Goal: Navigation & Orientation: Find specific page/section

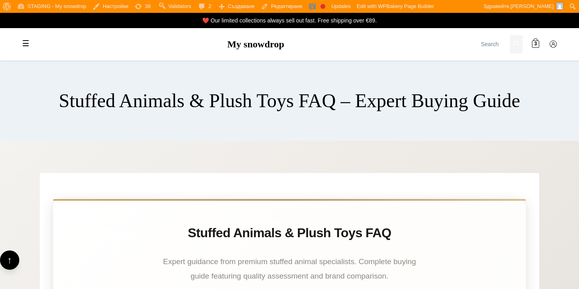
scroll to position [5916, 0]
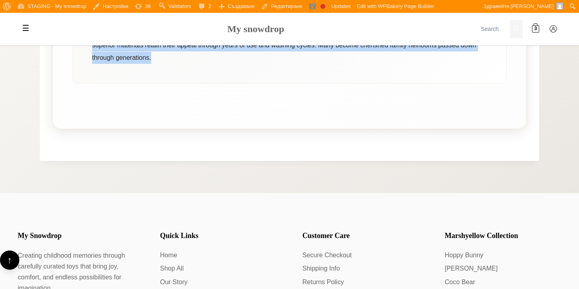
click at [261, 32] on link "My snowdrop" at bounding box center [255, 29] width 57 height 10
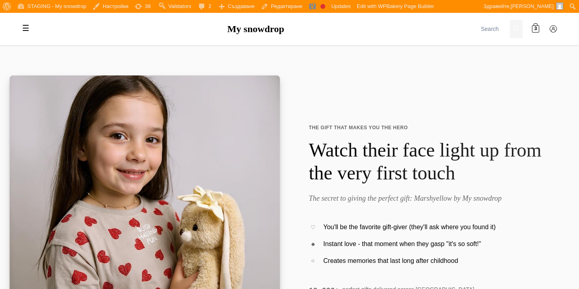
scroll to position [29, 0]
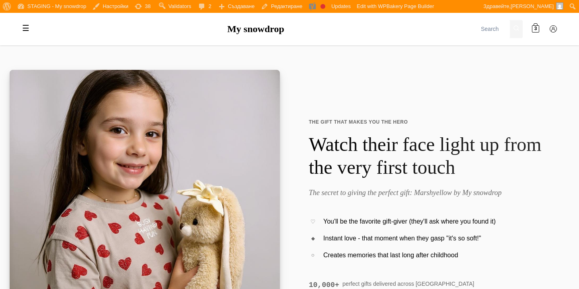
click at [20, 30] on label "☰" at bounding box center [26, 28] width 16 height 16
click at [0, 0] on input "☰" at bounding box center [0, 0] width 0 height 0
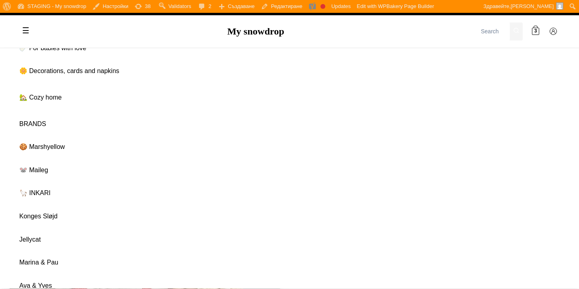
scroll to position [639, 0]
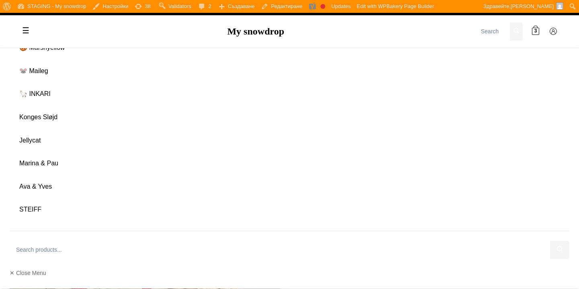
click at [29, 33] on label "☰" at bounding box center [26, 31] width 16 height 16
click at [0, 0] on input "☰" at bounding box center [0, 0] width 0 height 0
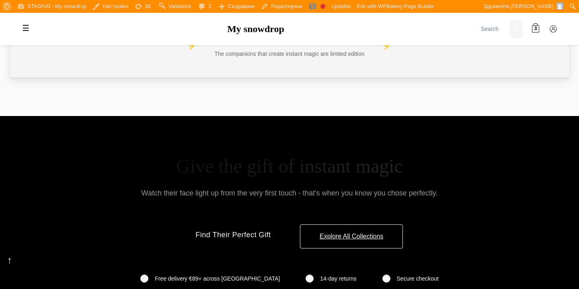
scroll to position [3602, 0]
